Goal: Task Accomplishment & Management: Use online tool/utility

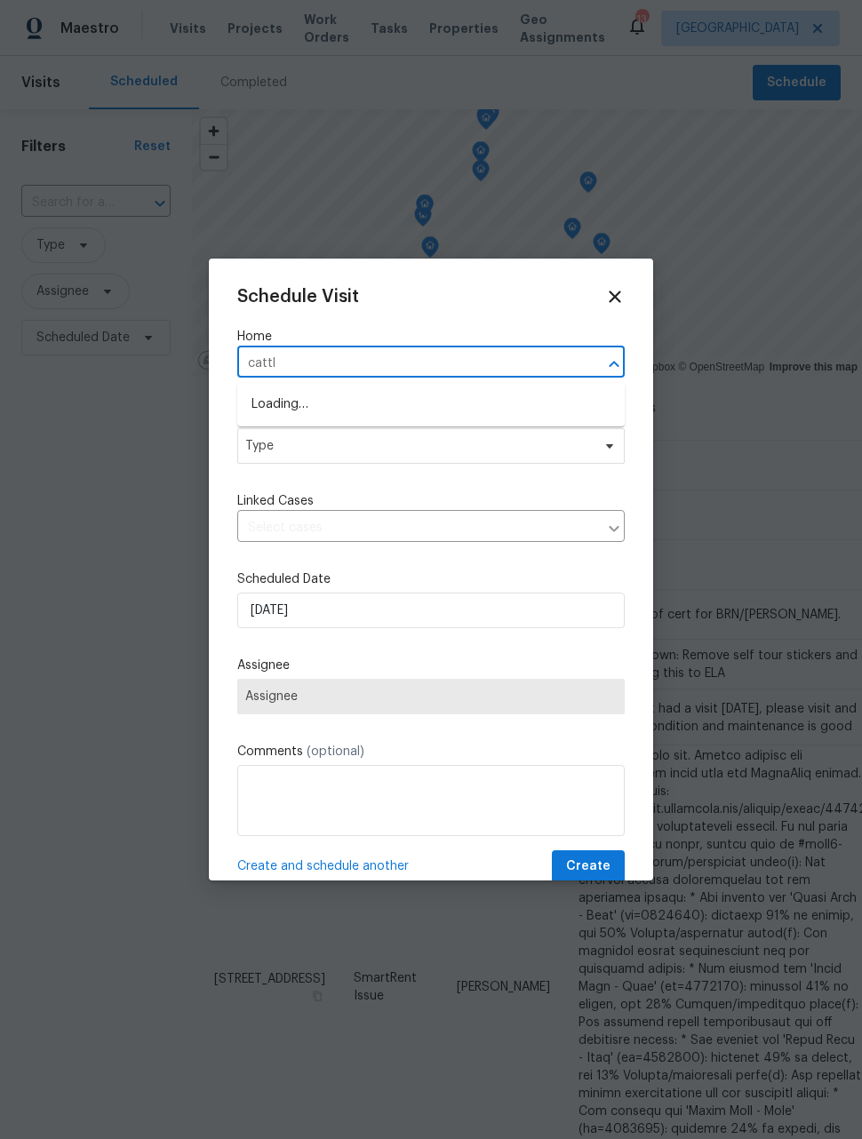
type input "cattle"
click at [516, 436] on li "4877 Cattle Cross Rd, Castle Rock, CO 80104" at bounding box center [430, 433] width 387 height 29
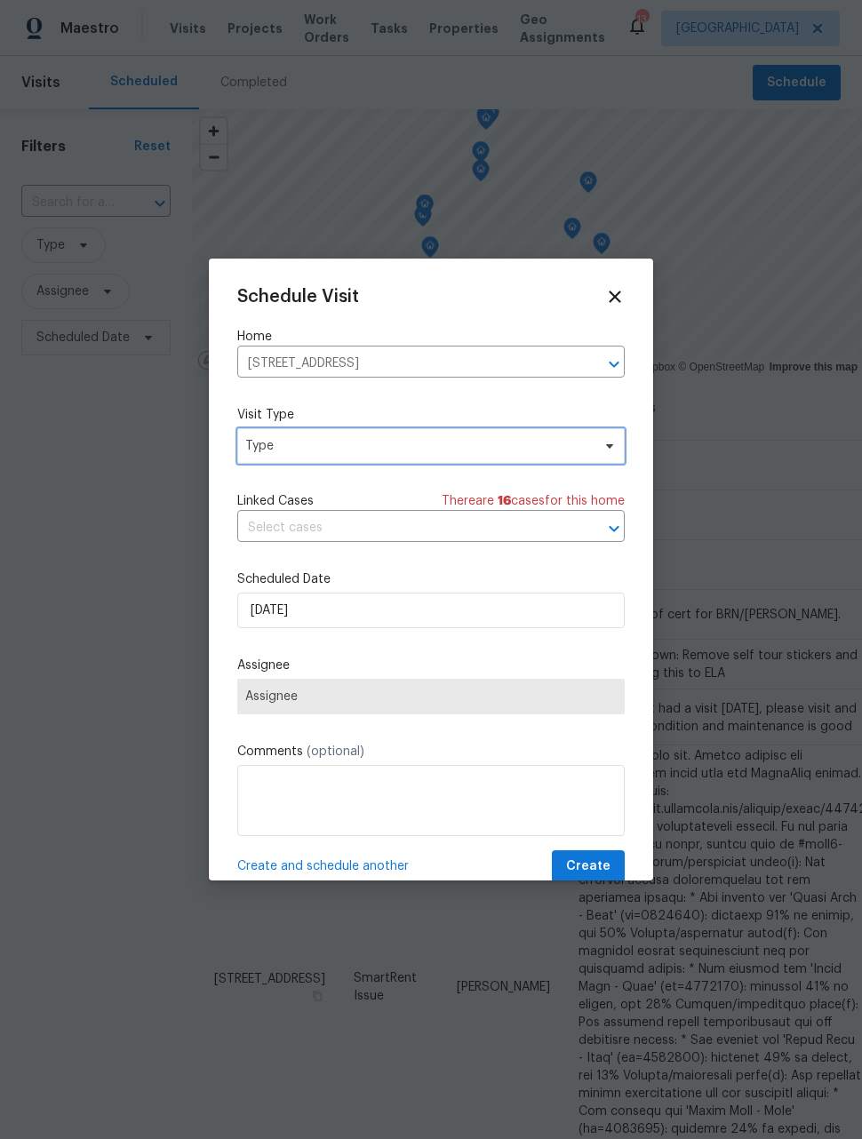
click at [526, 443] on span "Type" at bounding box center [418, 446] width 346 height 18
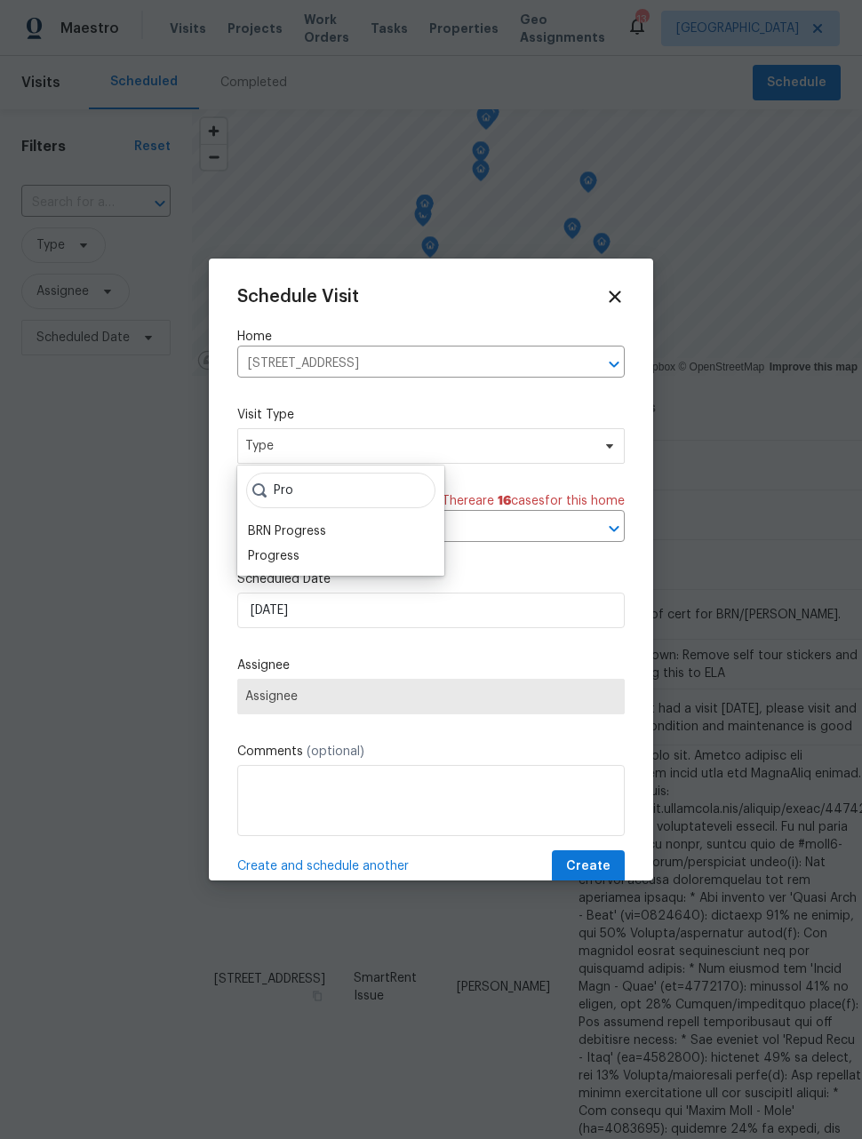
type input "Pro"
click at [336, 554] on div "Progress" at bounding box center [341, 556] width 196 height 25
click at [291, 559] on div "Progress" at bounding box center [274, 556] width 52 height 18
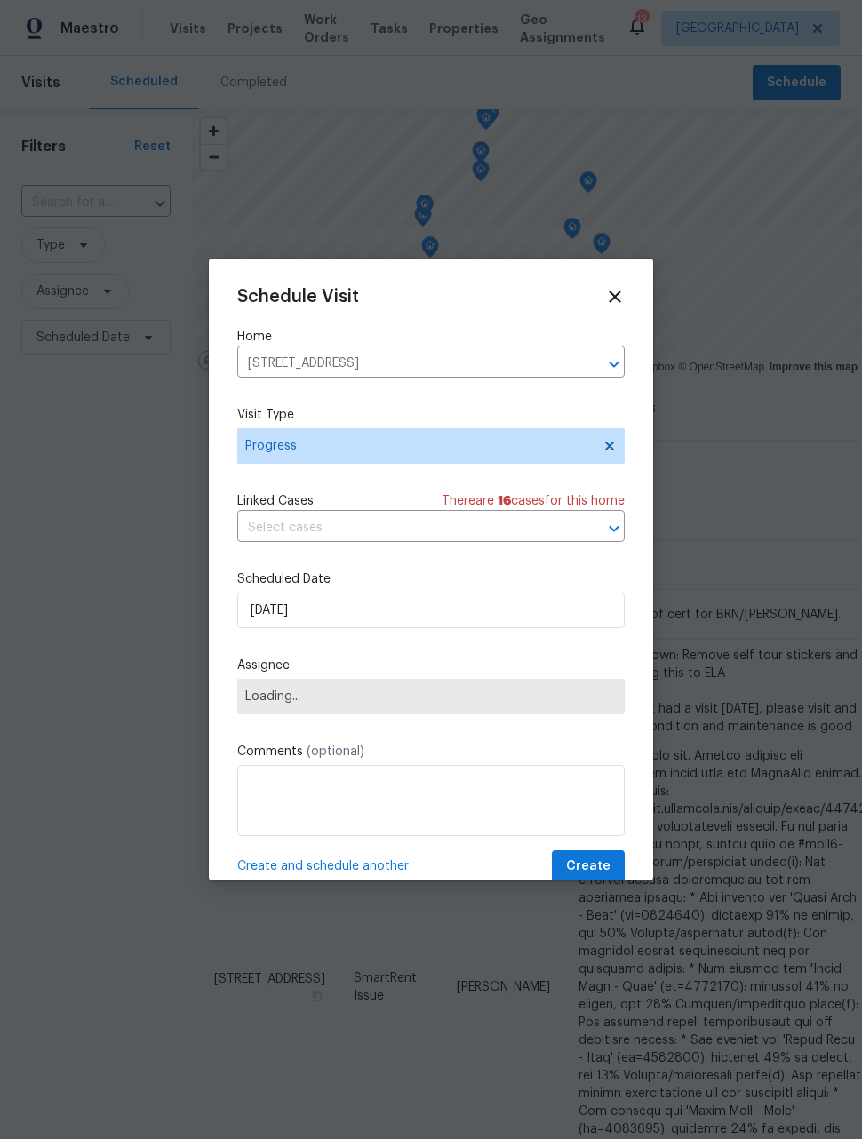
click at [384, 702] on span "Loading..." at bounding box center [430, 697] width 371 height 14
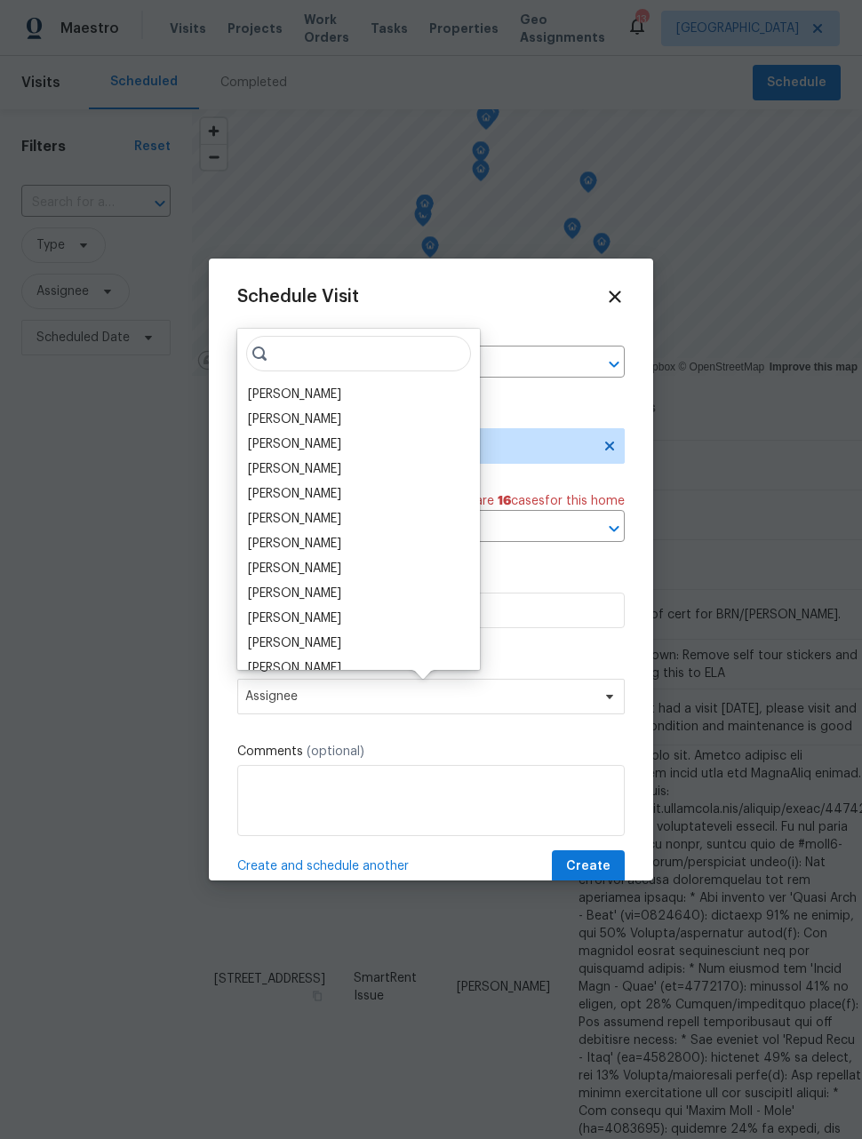
click at [327, 397] on div "[PERSON_NAME]" at bounding box center [359, 394] width 232 height 25
click at [300, 391] on div "[PERSON_NAME]" at bounding box center [294, 395] width 93 height 18
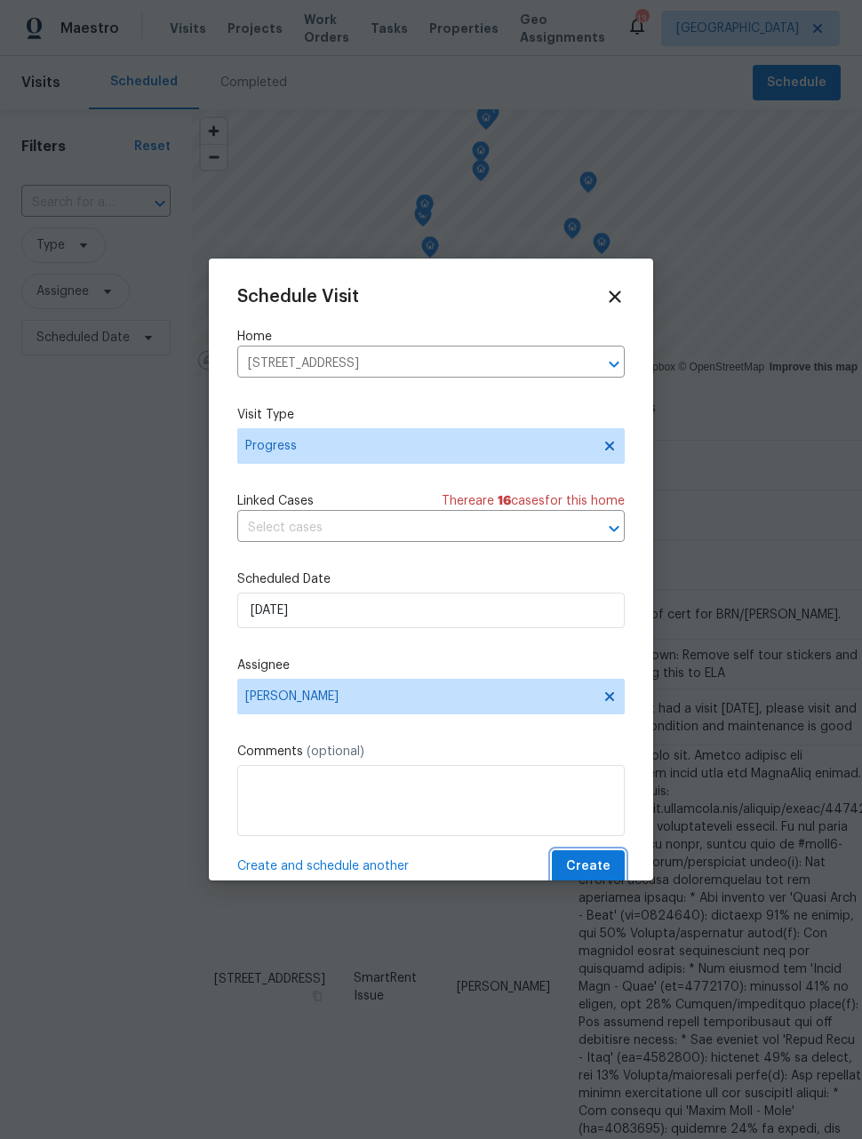
click at [598, 873] on span "Create" at bounding box center [588, 867] width 44 height 22
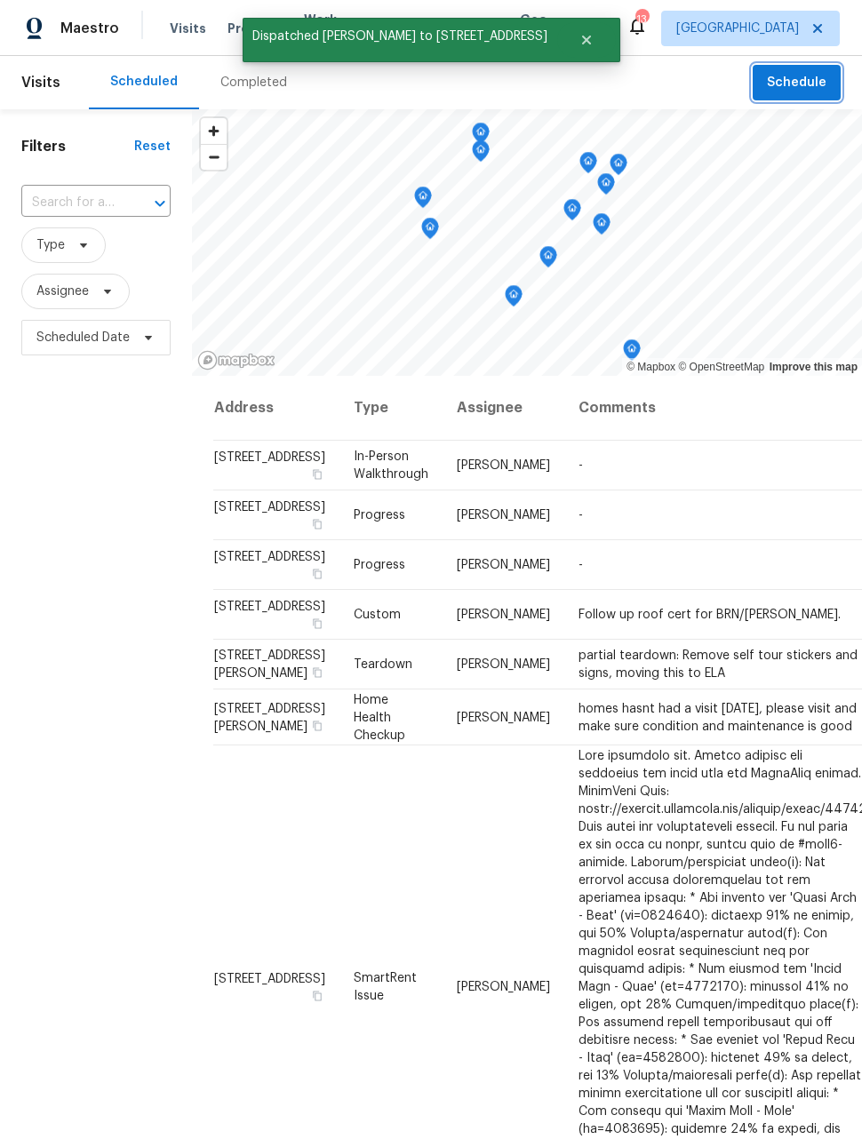
click at [813, 66] on button "Schedule" at bounding box center [797, 83] width 88 height 36
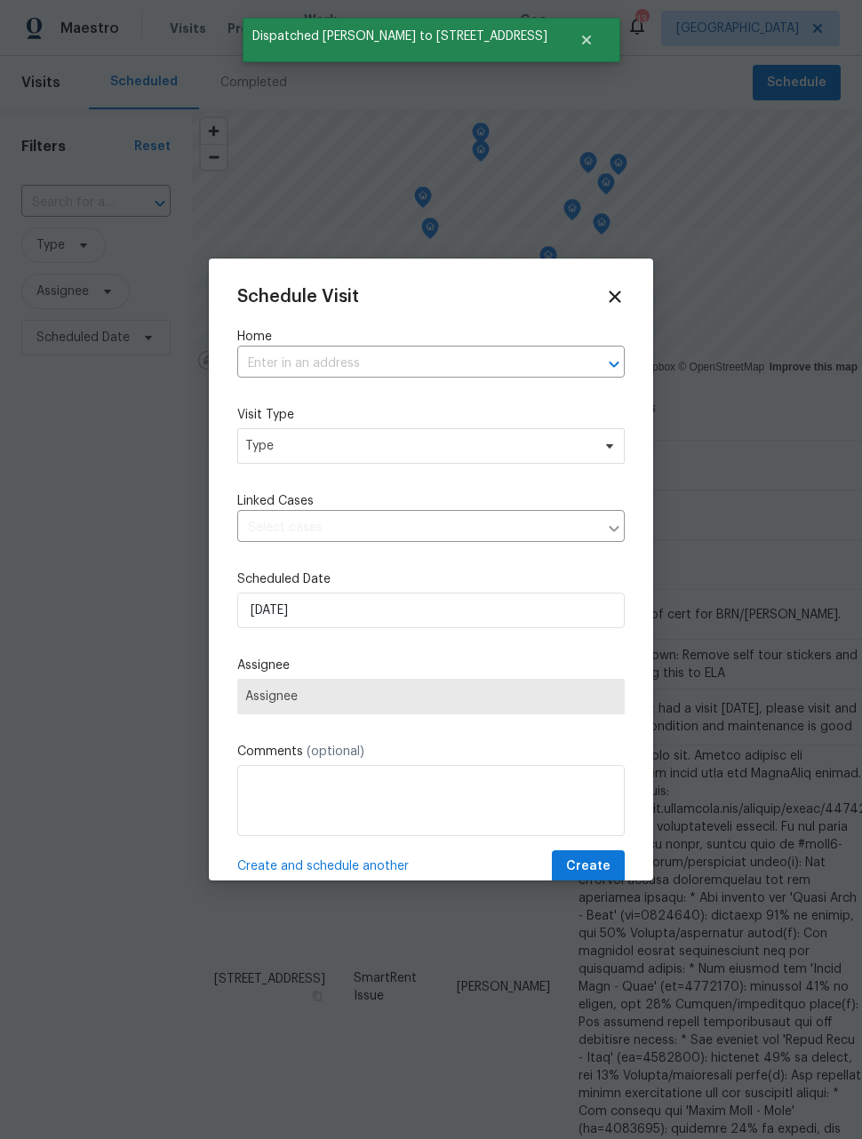
click at [499, 359] on input "text" at bounding box center [406, 364] width 338 height 28
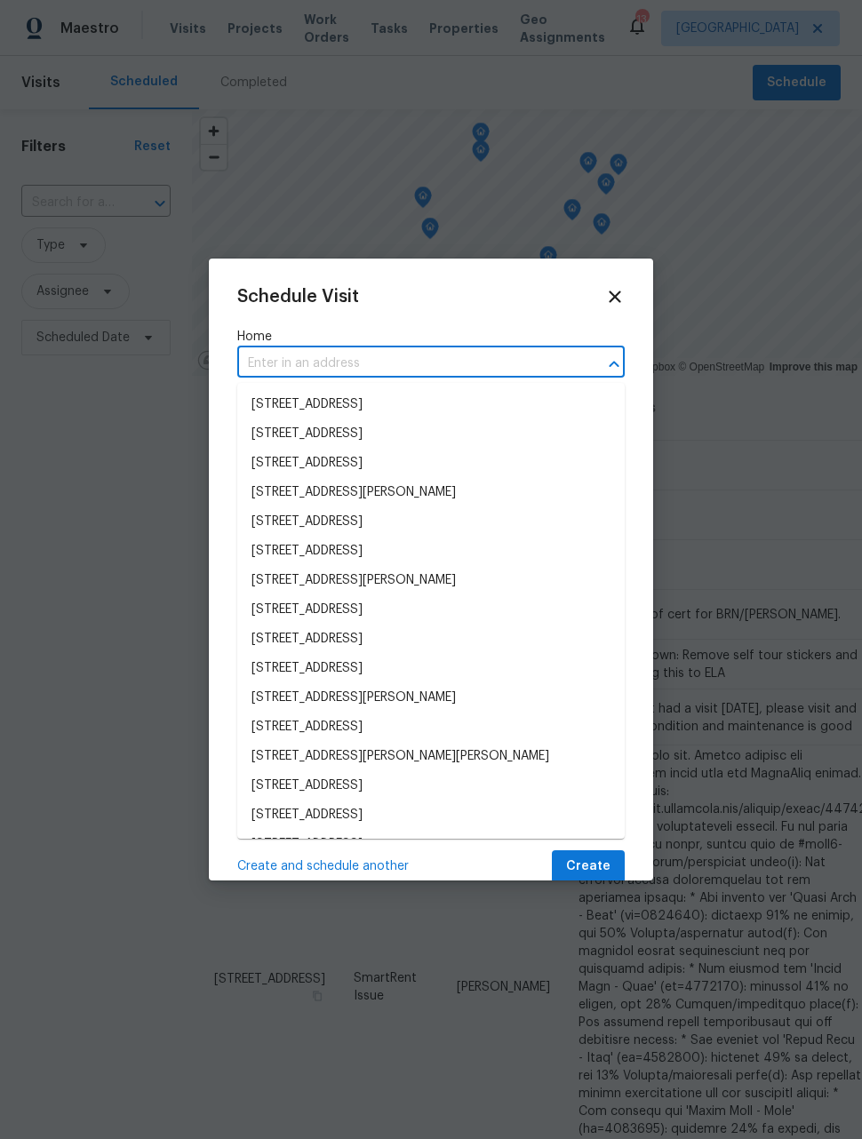
click at [449, 366] on input "text" at bounding box center [406, 364] width 338 height 28
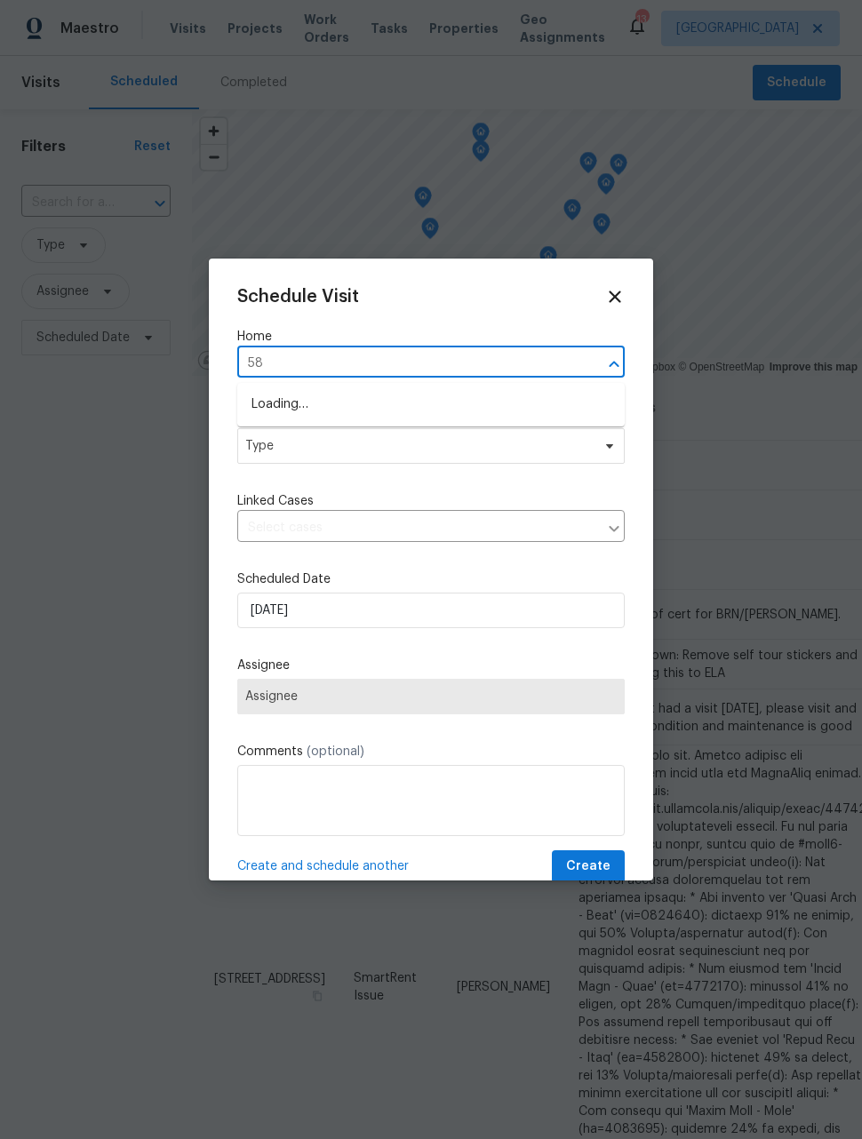
type input "584"
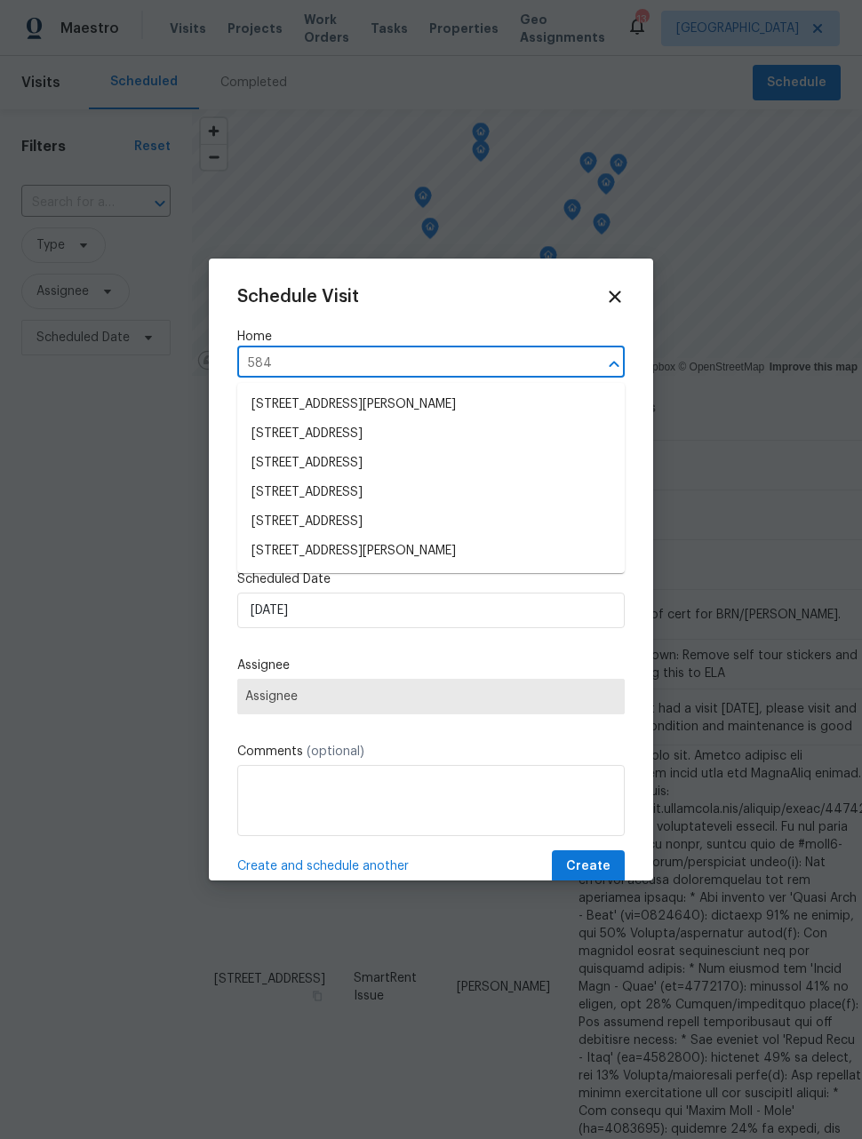
click at [480, 523] on li "584 W Prestwick Way, Castle Rock, CO 80104" at bounding box center [430, 521] width 387 height 29
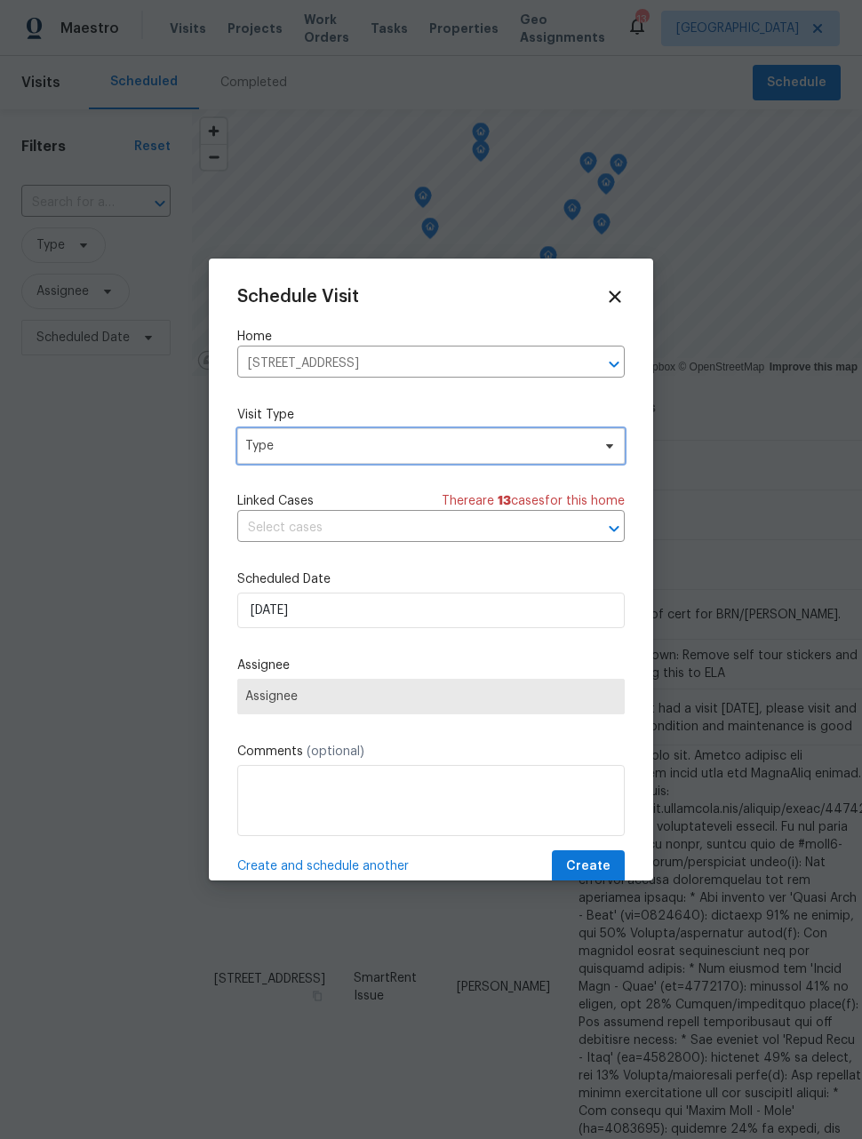
click at [484, 446] on span "Type" at bounding box center [418, 446] width 346 height 18
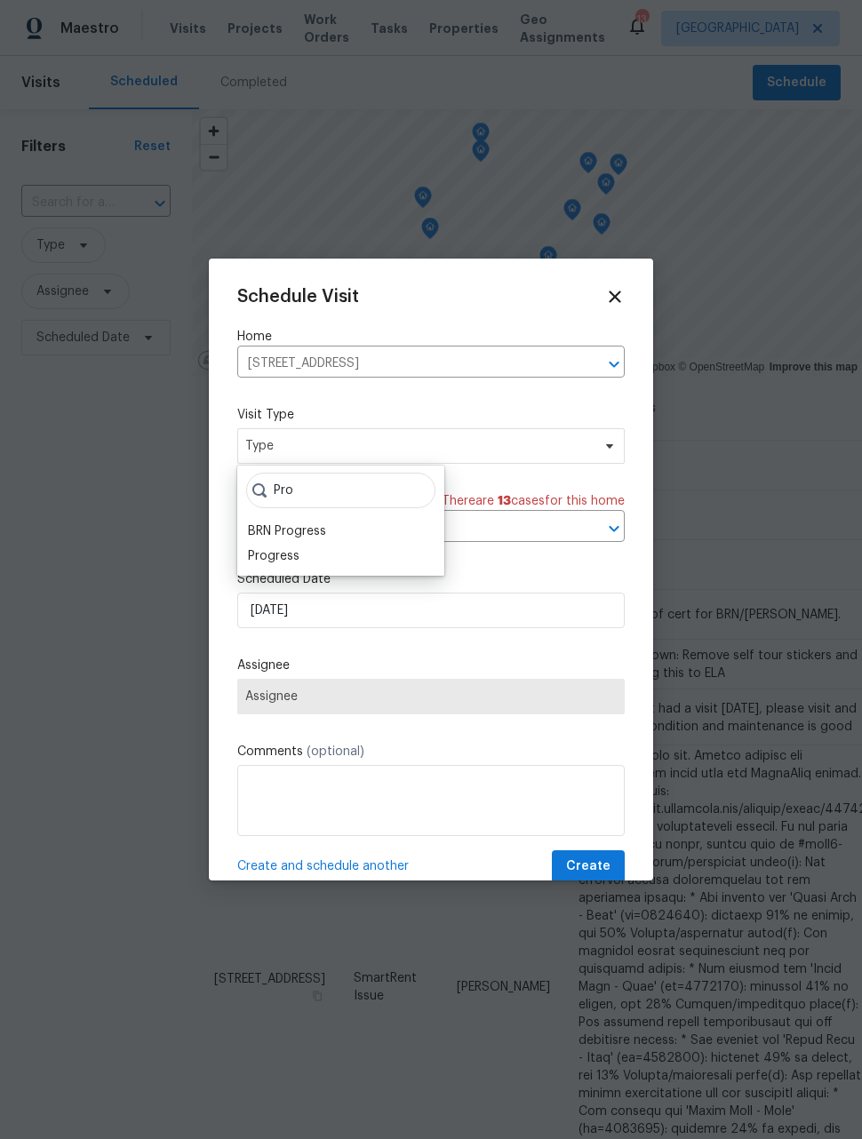
type input "Pro"
click at [306, 551] on div "Progress" at bounding box center [341, 556] width 196 height 25
click at [280, 561] on div "Progress" at bounding box center [274, 556] width 52 height 18
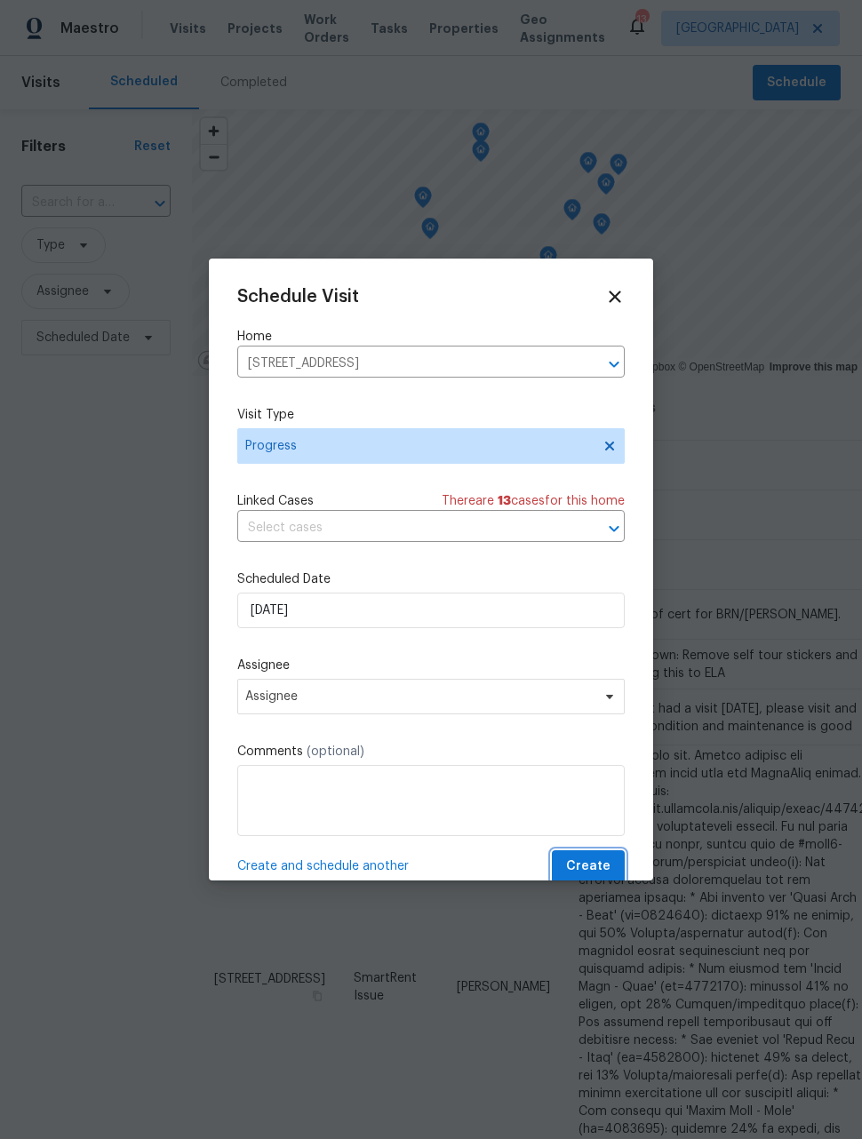
click at [602, 866] on span "Create" at bounding box center [588, 867] width 44 height 22
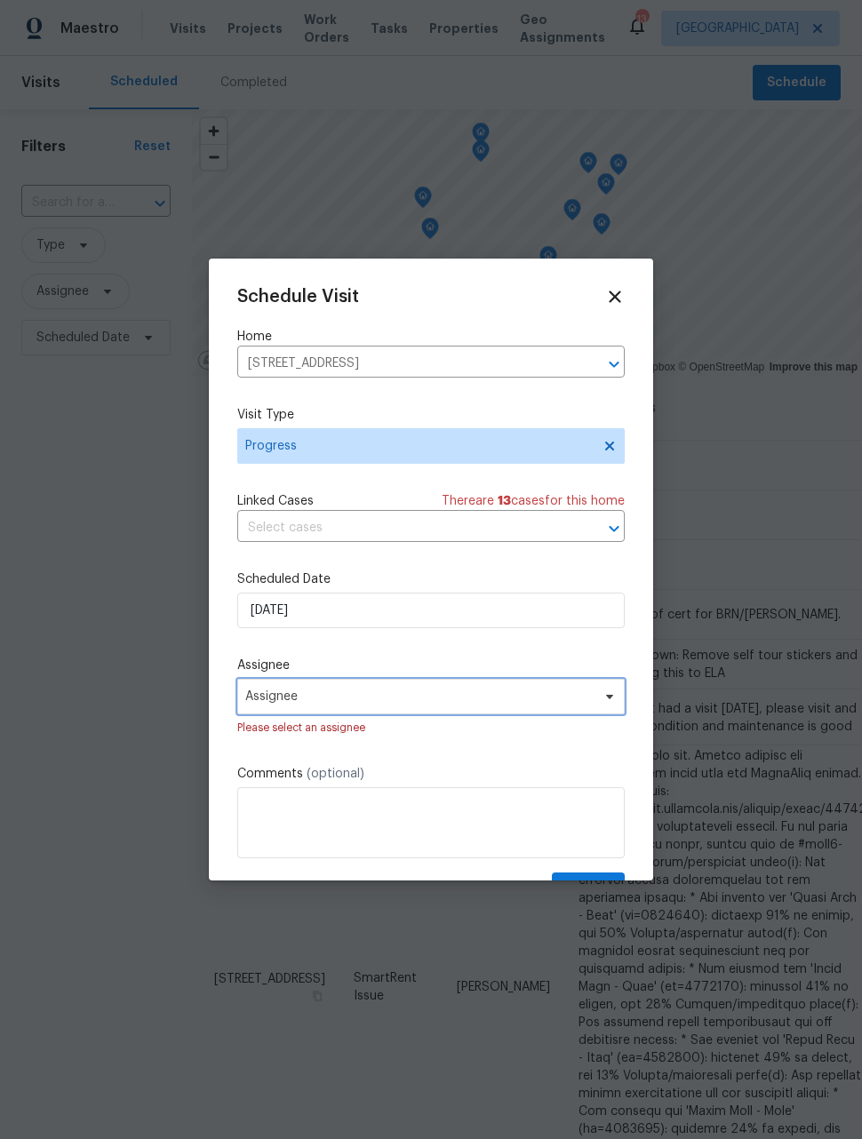
click at [562, 704] on span "Assignee" at bounding box center [419, 697] width 348 height 14
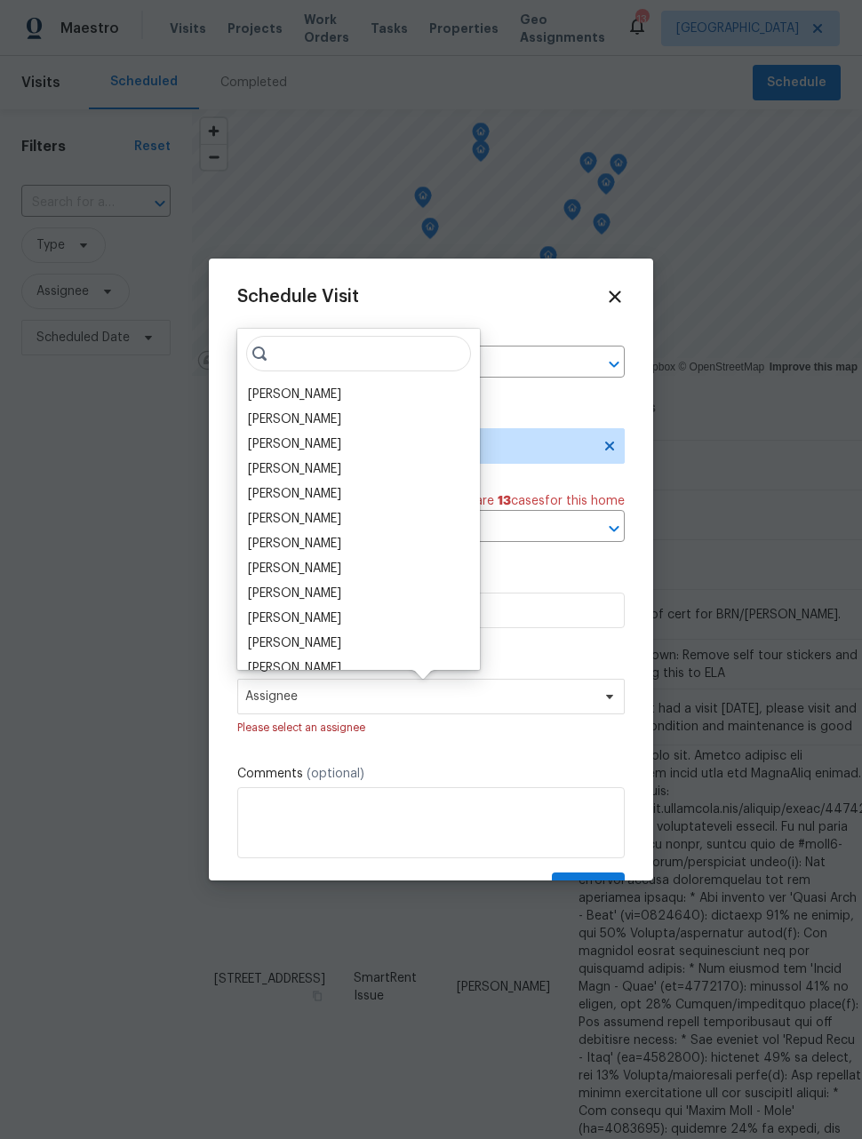
click at [350, 397] on div "[PERSON_NAME]" at bounding box center [359, 394] width 232 height 25
click at [311, 393] on div "[PERSON_NAME]" at bounding box center [294, 395] width 93 height 18
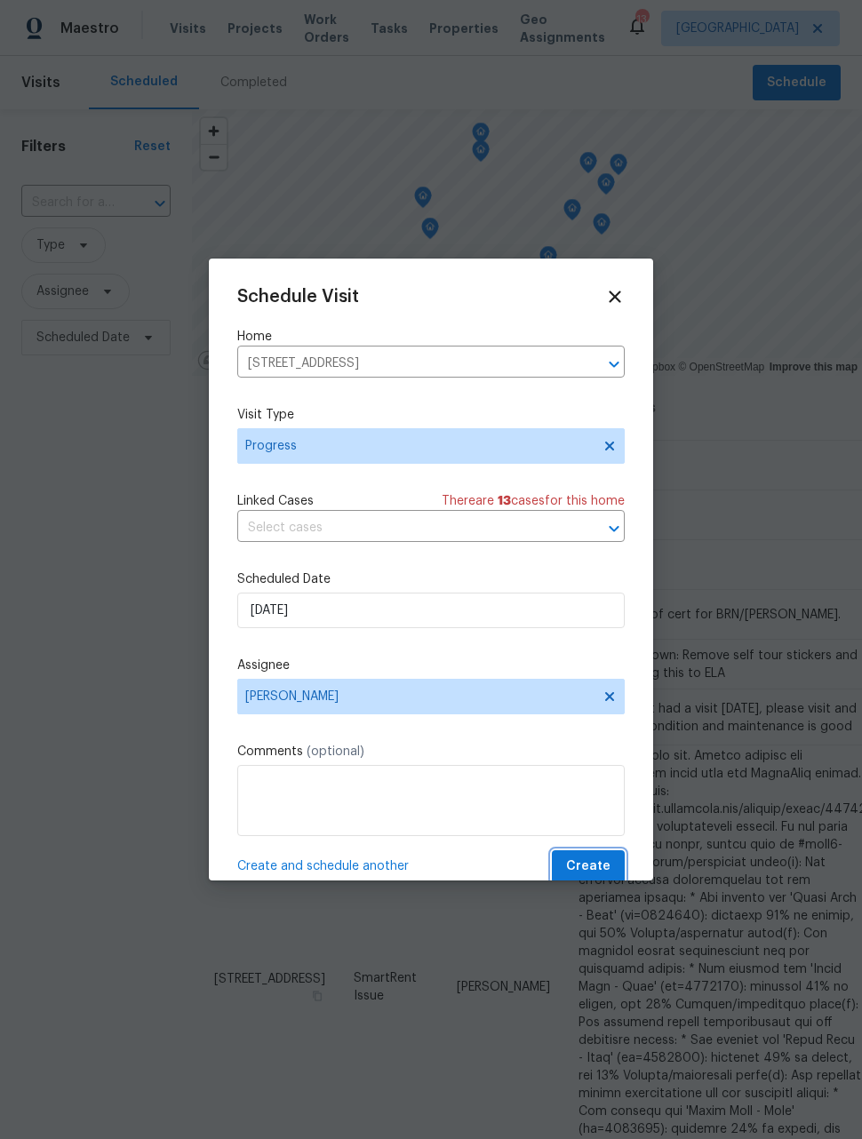
click at [600, 871] on span "Create" at bounding box center [588, 867] width 44 height 22
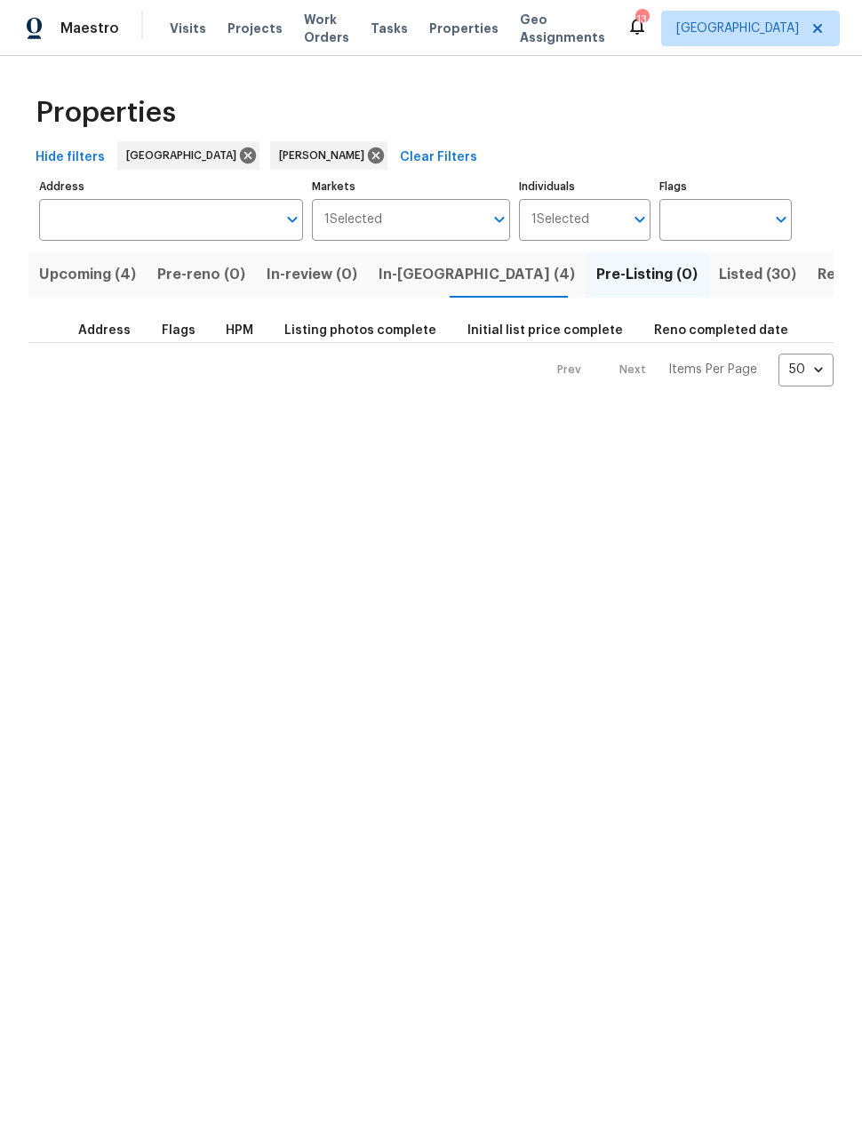
click at [719, 275] on span "Listed (30)" at bounding box center [757, 274] width 77 height 25
